Goal: Information Seeking & Learning: Find specific fact

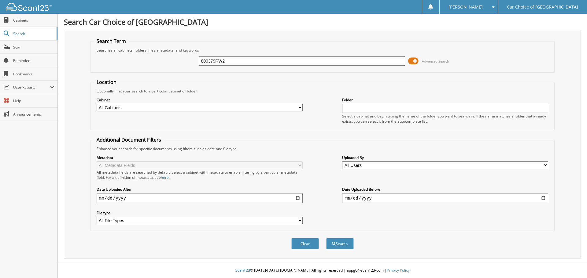
type input "800379RW2"
click at [326, 238] on button "Search" at bounding box center [339, 243] width 27 height 11
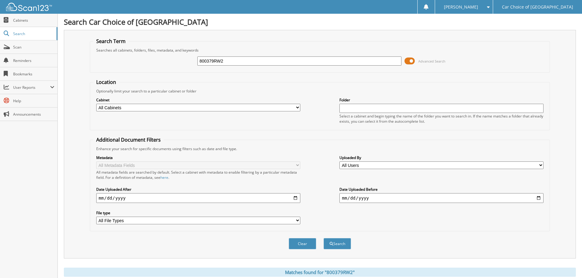
drag, startPoint x: 251, startPoint y: 60, endPoint x: 86, endPoint y: 63, distance: 165.9
click at [87, 64] on div "Search Term Searches all cabinets, folders, files, metadata, and keywords 80037…" at bounding box center [320, 144] width 512 height 229
type input "535913"
click at [324, 238] on button "Search" at bounding box center [337, 243] width 27 height 11
click at [204, 60] on input "535913" at bounding box center [299, 61] width 204 height 9
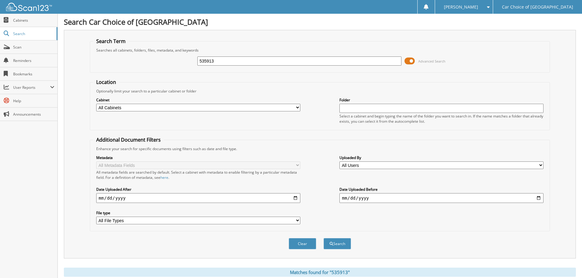
click at [204, 60] on input "535913" at bounding box center [299, 61] width 204 height 9
type input "135750"
click at [324, 238] on button "Search" at bounding box center [337, 243] width 27 height 11
click at [204, 57] on input "135750" at bounding box center [299, 61] width 204 height 9
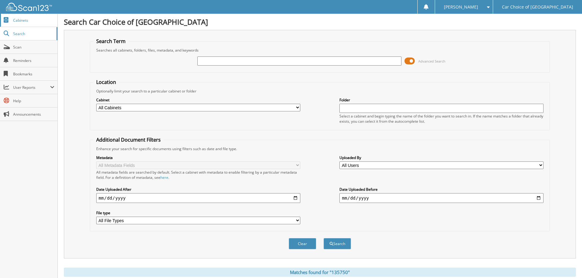
click at [19, 20] on span "Cabinets" at bounding box center [33, 20] width 41 height 5
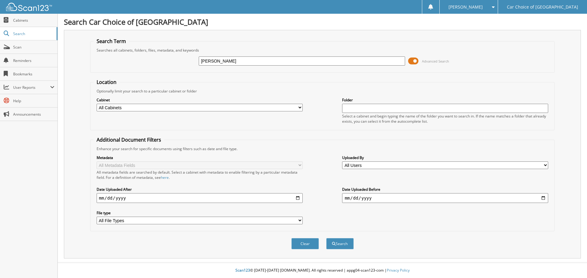
type input "[PERSON_NAME]"
click at [326, 238] on button "Search" at bounding box center [339, 243] width 27 height 11
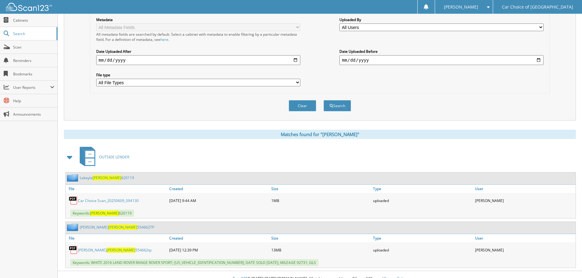
scroll to position [147, 0]
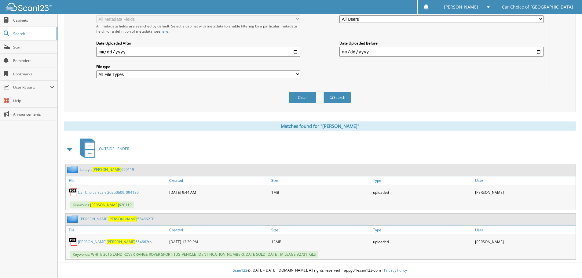
click at [119, 218] on link "[PERSON_NAME] 554662TP" at bounding box center [117, 219] width 75 height 5
